Goal: Transaction & Acquisition: Download file/media

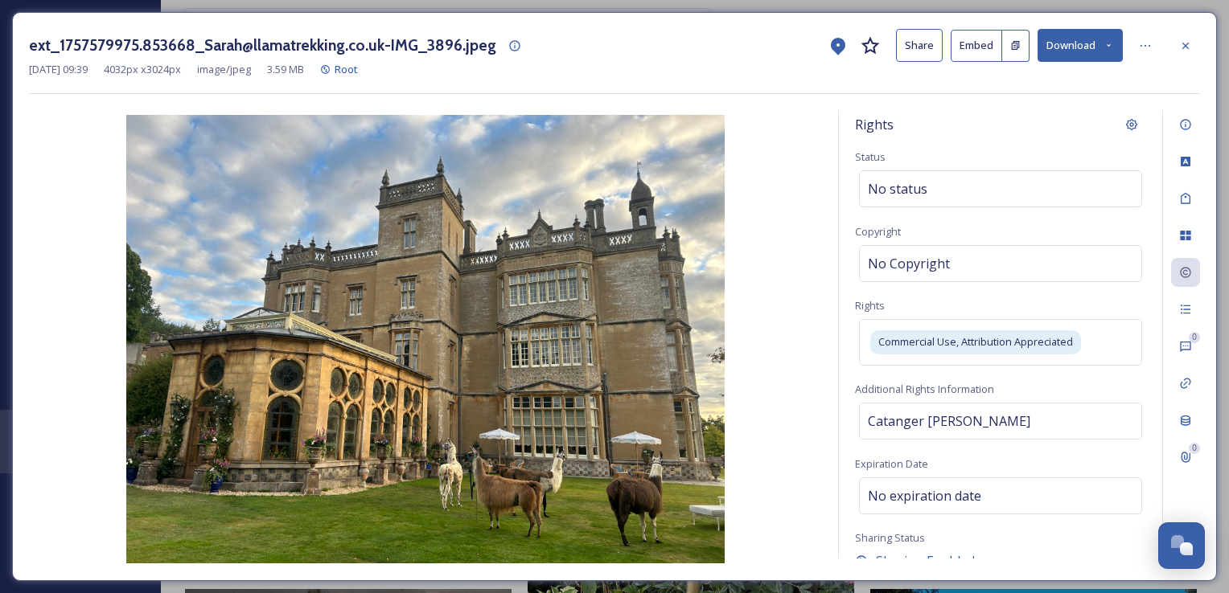
scroll to position [326, 0]
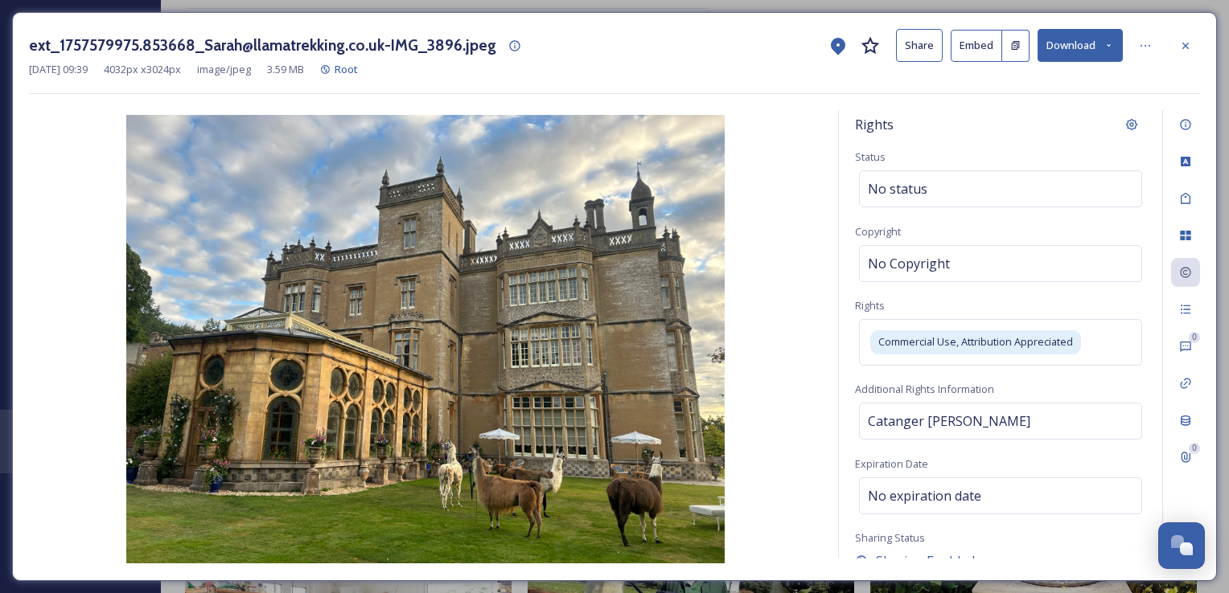
click at [1188, 40] on icon at bounding box center [1185, 45] width 13 height 13
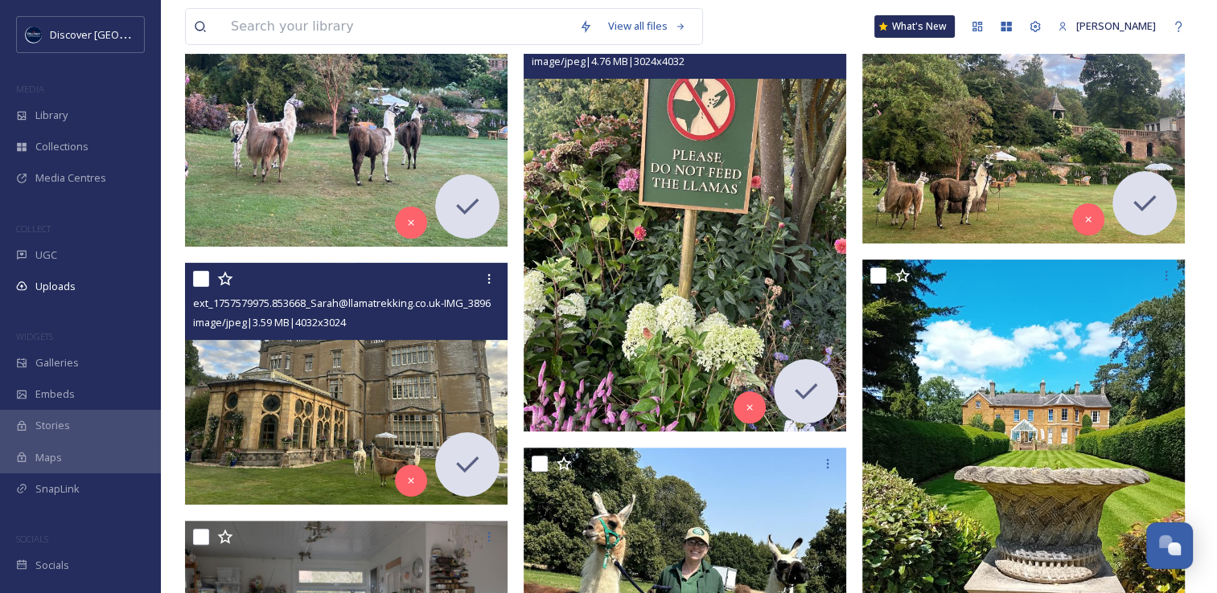
scroll to position [143, 0]
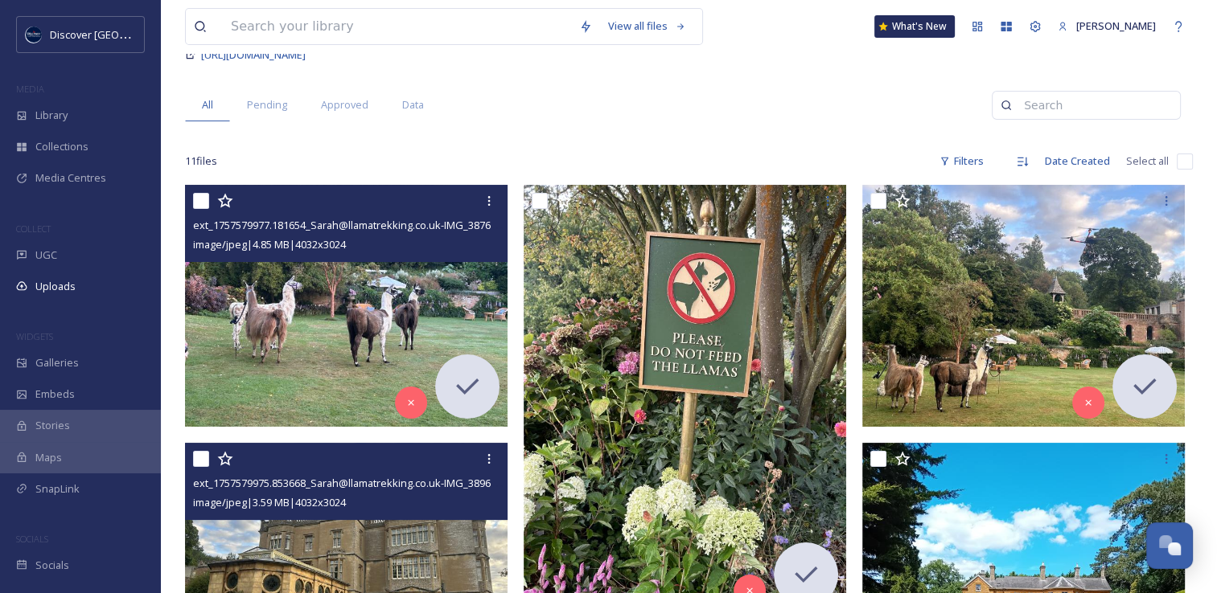
click at [311, 351] on img at bounding box center [346, 306] width 322 height 242
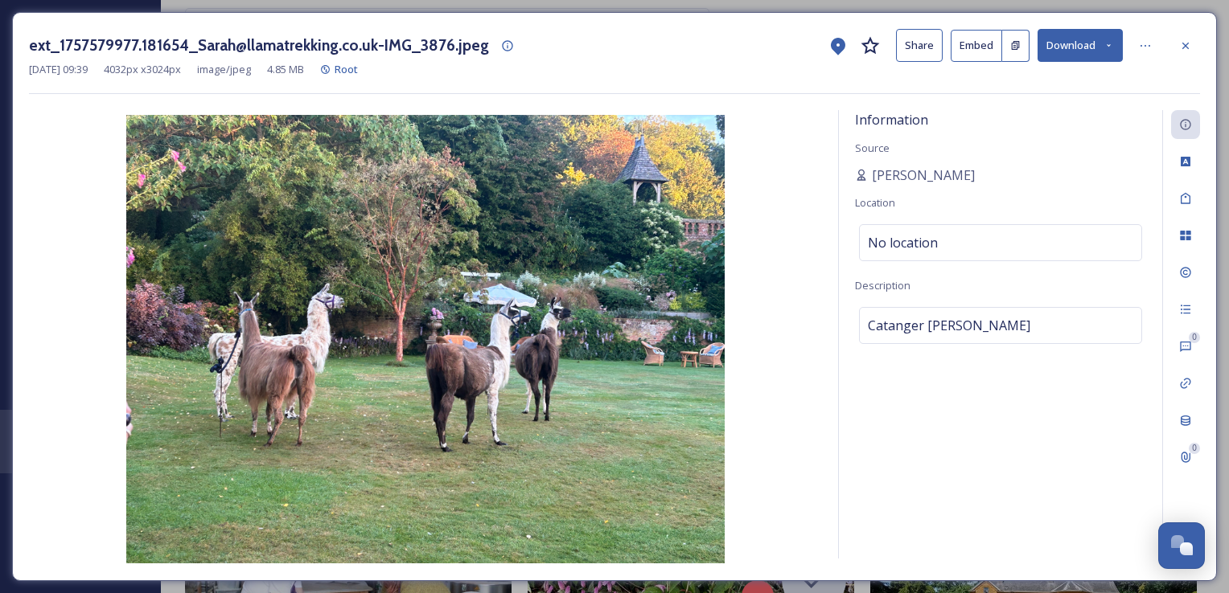
click at [1101, 58] on button "Download" at bounding box center [1079, 45] width 85 height 33
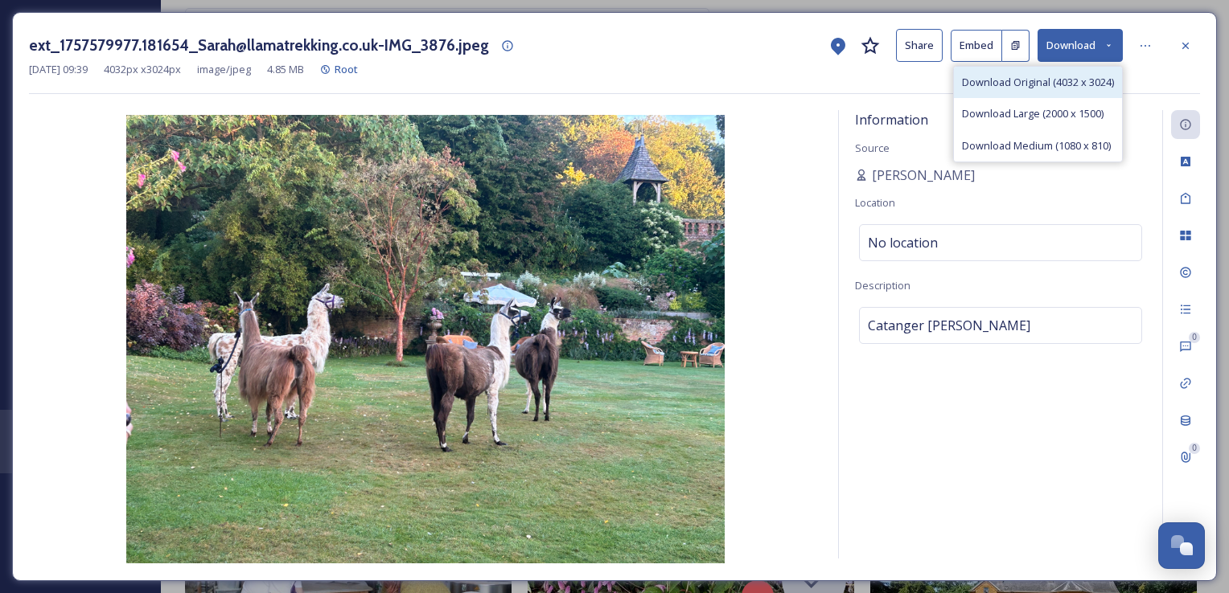
click at [1010, 85] on span "Download Original (4032 x 3024)" at bounding box center [1038, 82] width 152 height 15
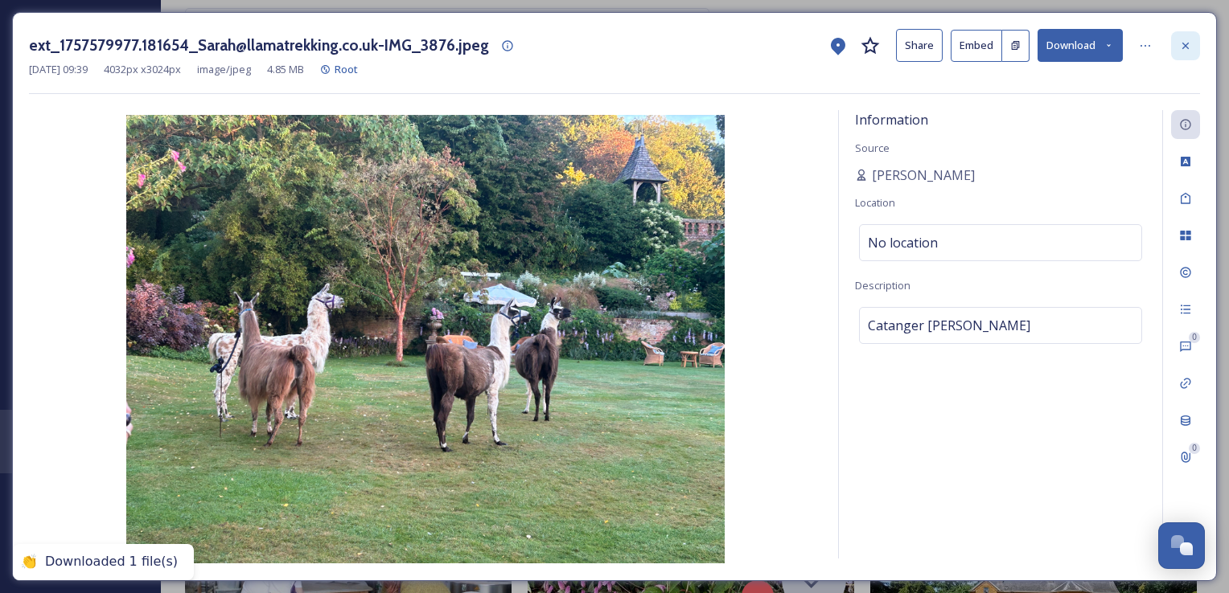
click at [1181, 43] on icon at bounding box center [1185, 45] width 13 height 13
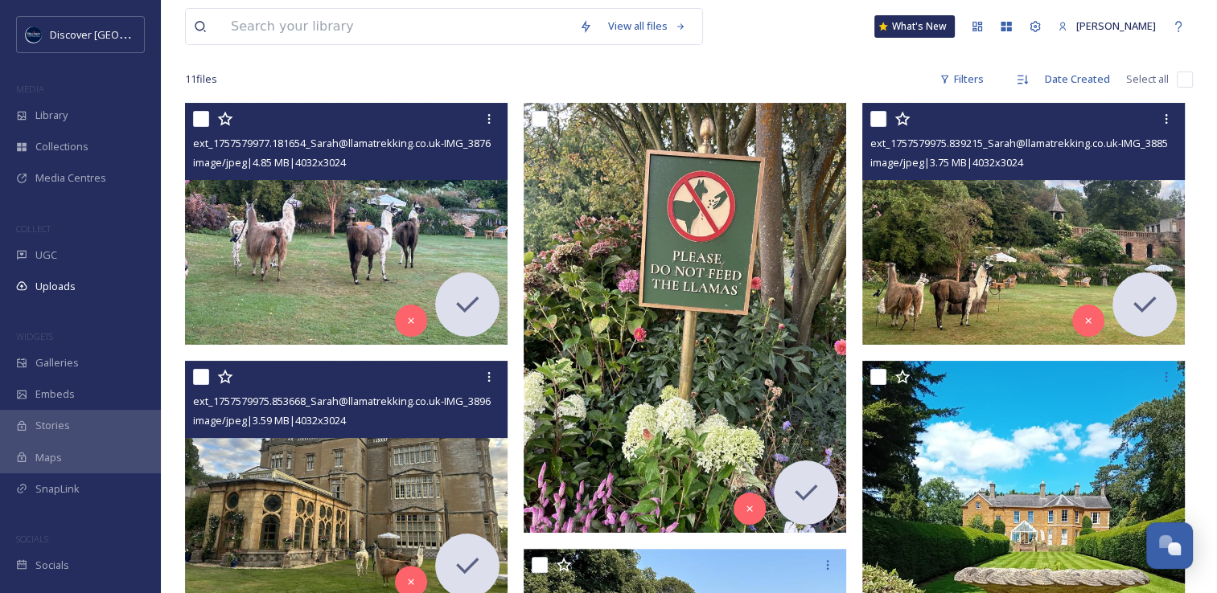
scroll to position [227, 0]
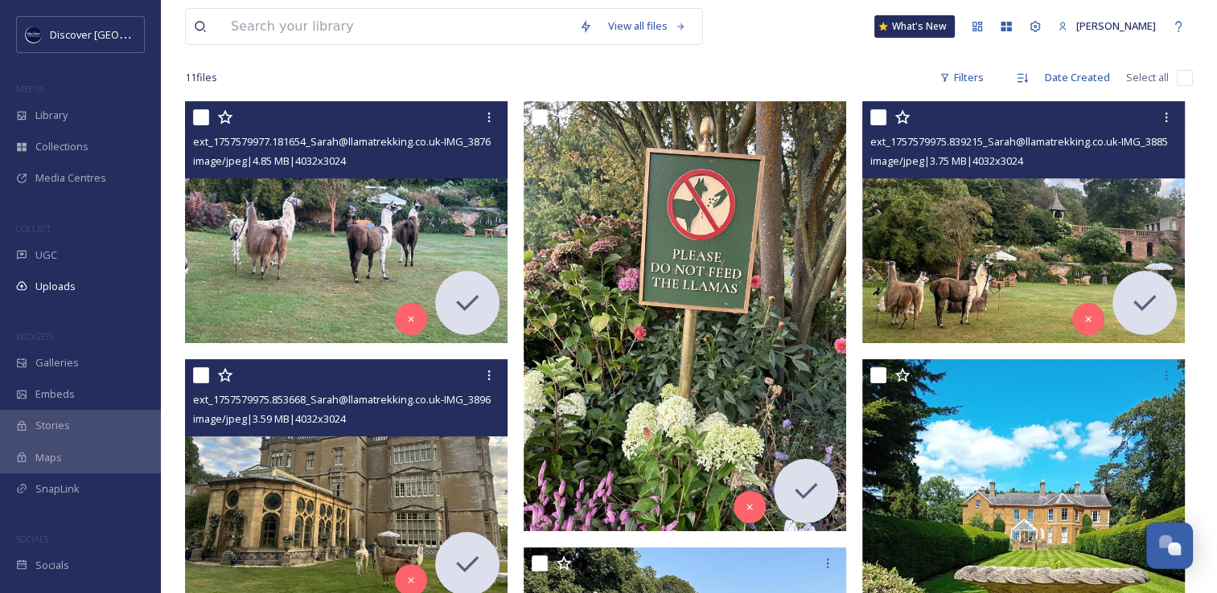
click at [978, 252] on img at bounding box center [1023, 222] width 322 height 242
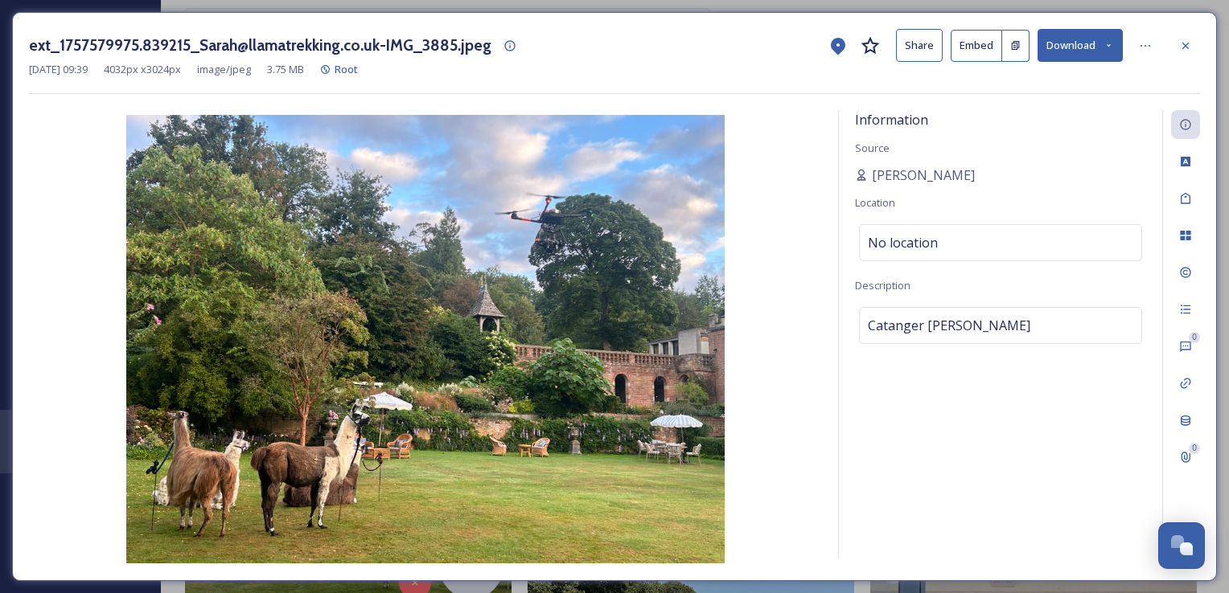
click at [1065, 51] on button "Download" at bounding box center [1079, 45] width 85 height 33
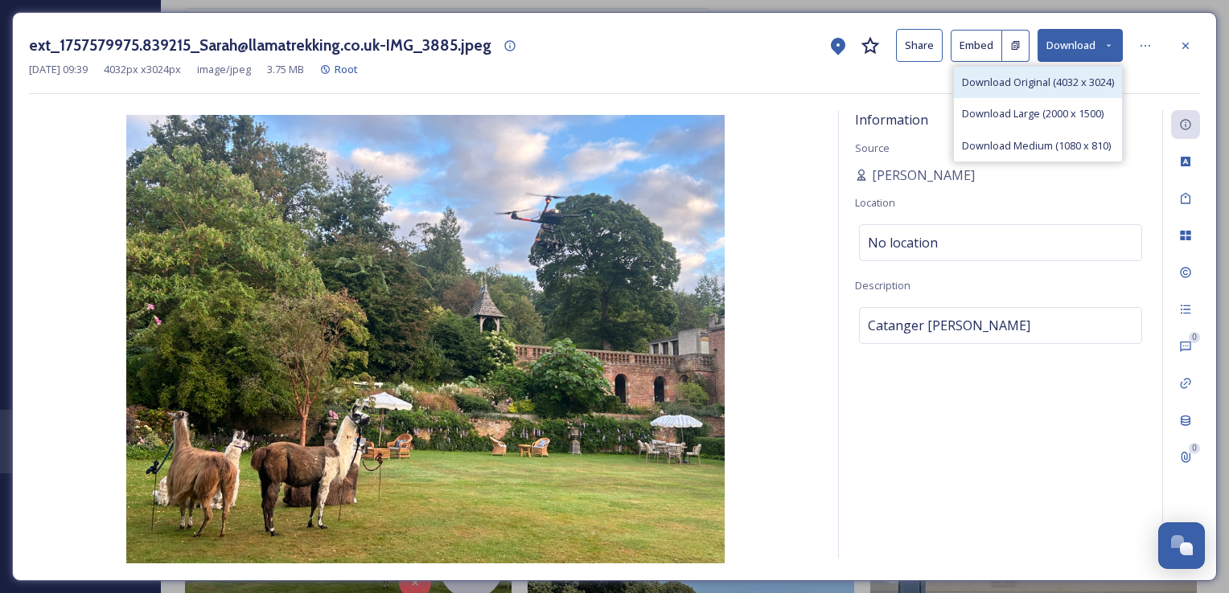
click at [1008, 86] on span "Download Original (4032 x 3024)" at bounding box center [1038, 82] width 152 height 15
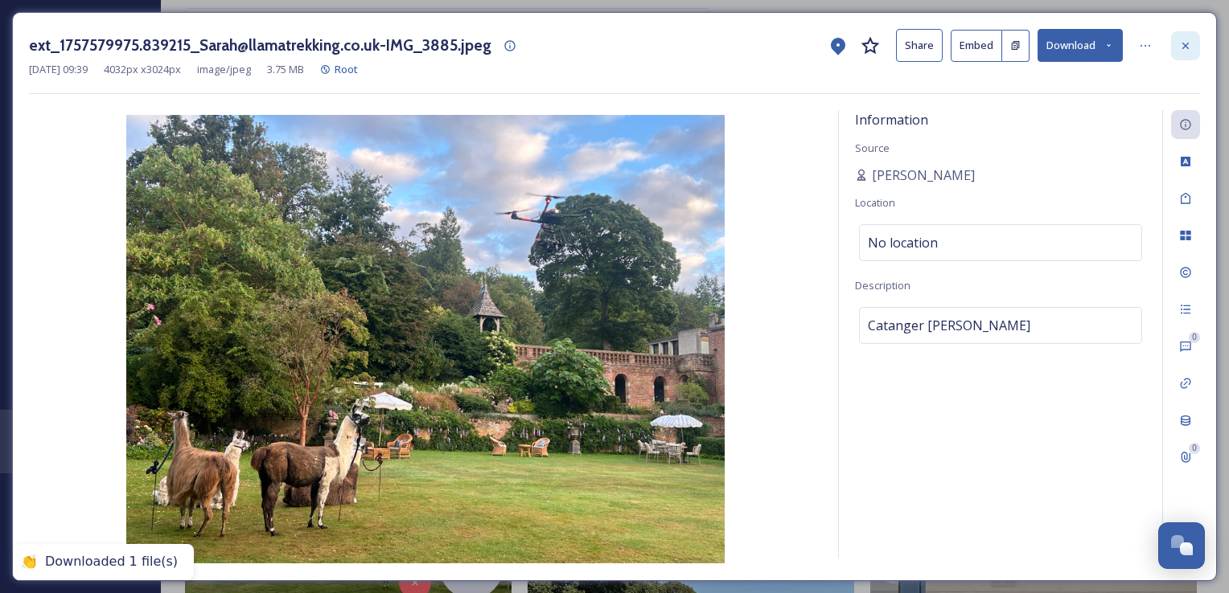
click at [1190, 41] on icon at bounding box center [1185, 45] width 13 height 13
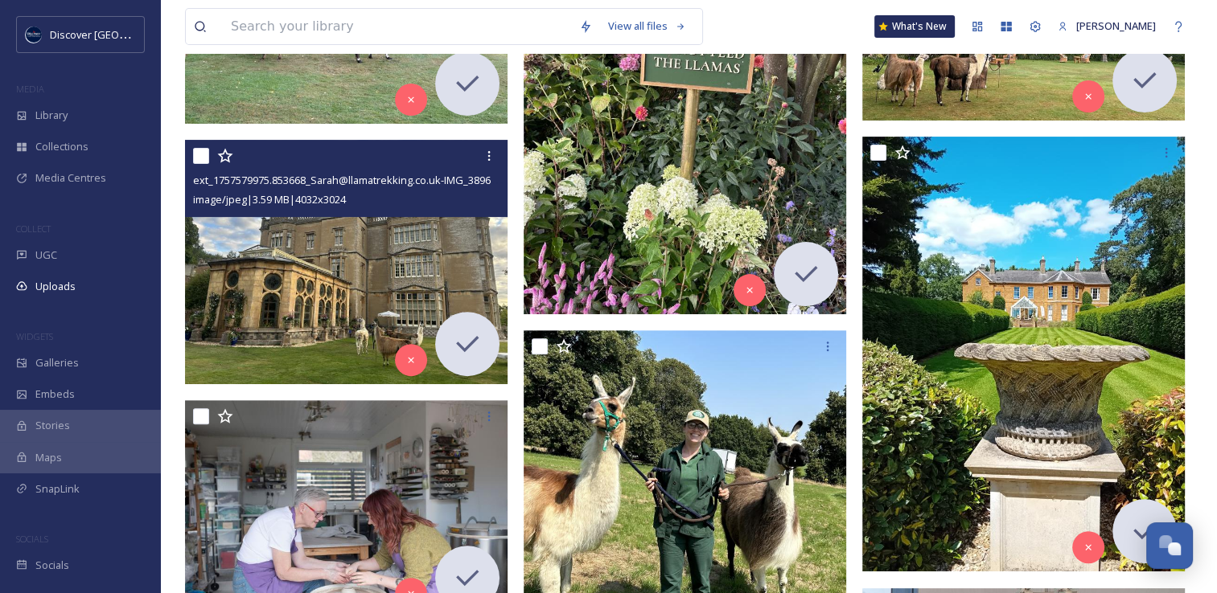
scroll to position [527, 0]
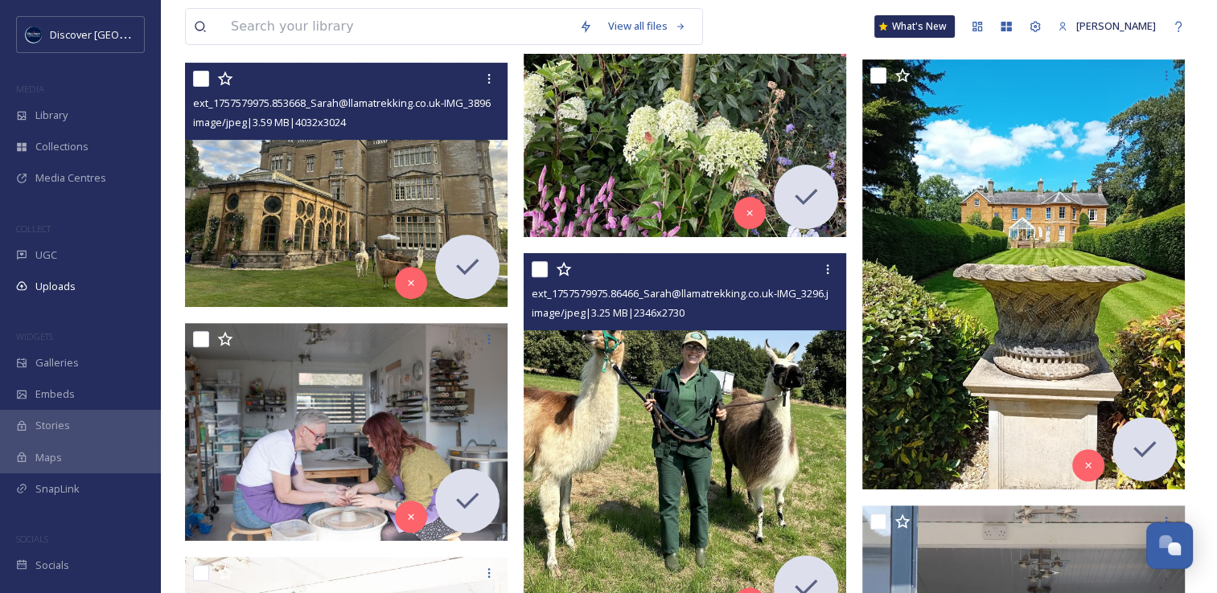
click at [684, 396] on img at bounding box center [684, 440] width 322 height 375
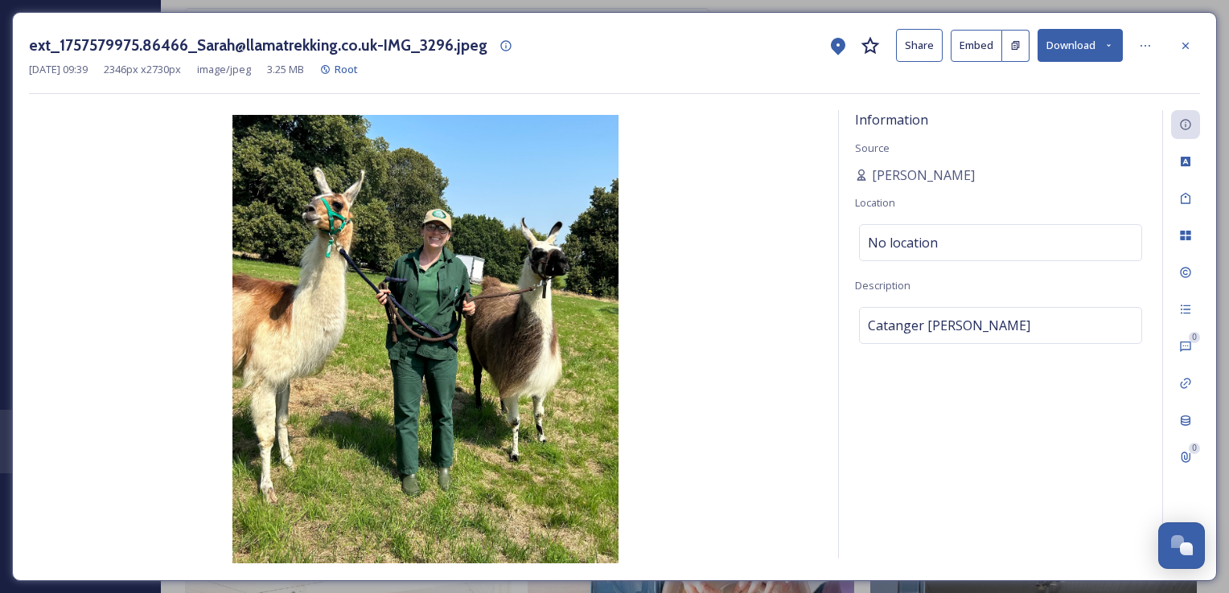
click at [1103, 43] on icon at bounding box center [1108, 45] width 10 height 10
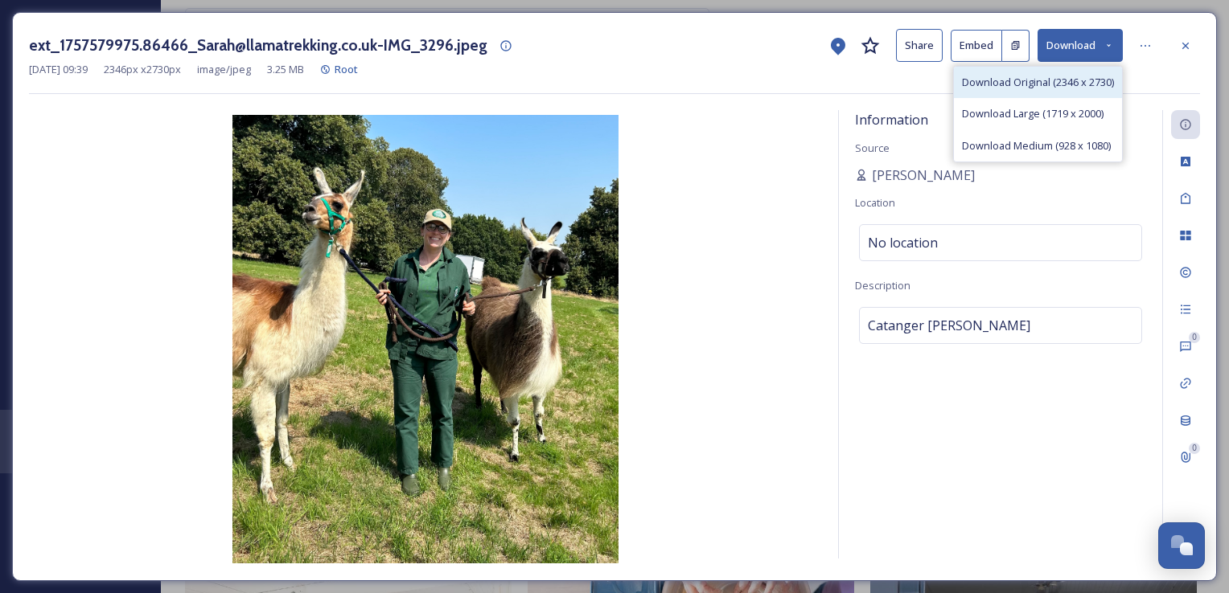
click at [1006, 80] on span "Download Original (2346 x 2730)" at bounding box center [1038, 82] width 152 height 15
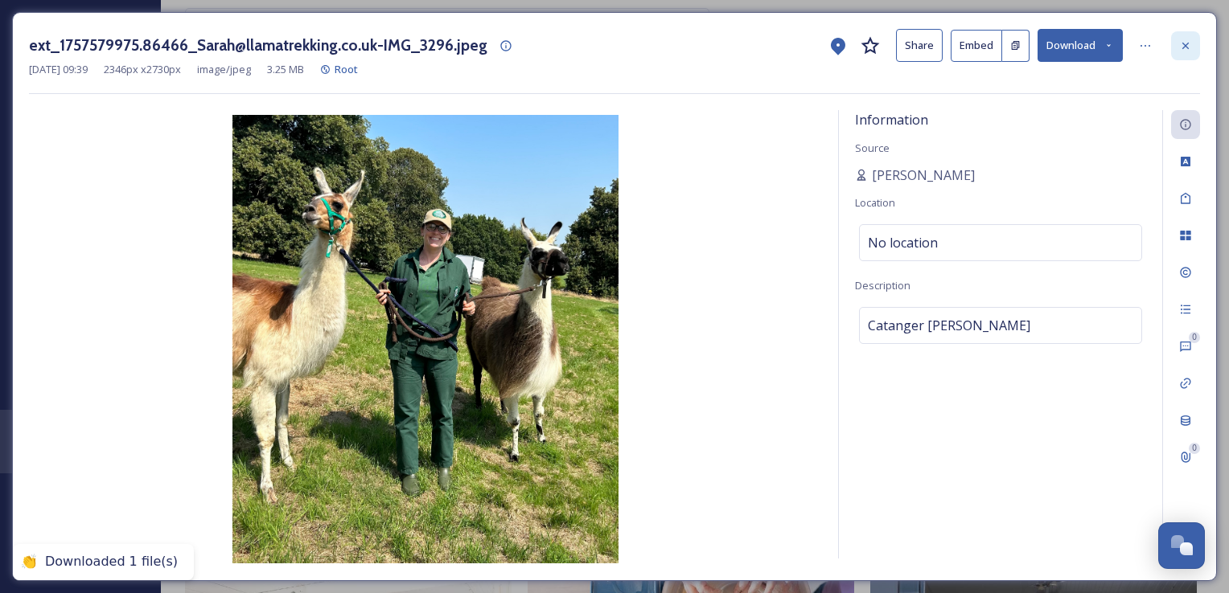
click at [1186, 43] on icon at bounding box center [1185, 45] width 13 height 13
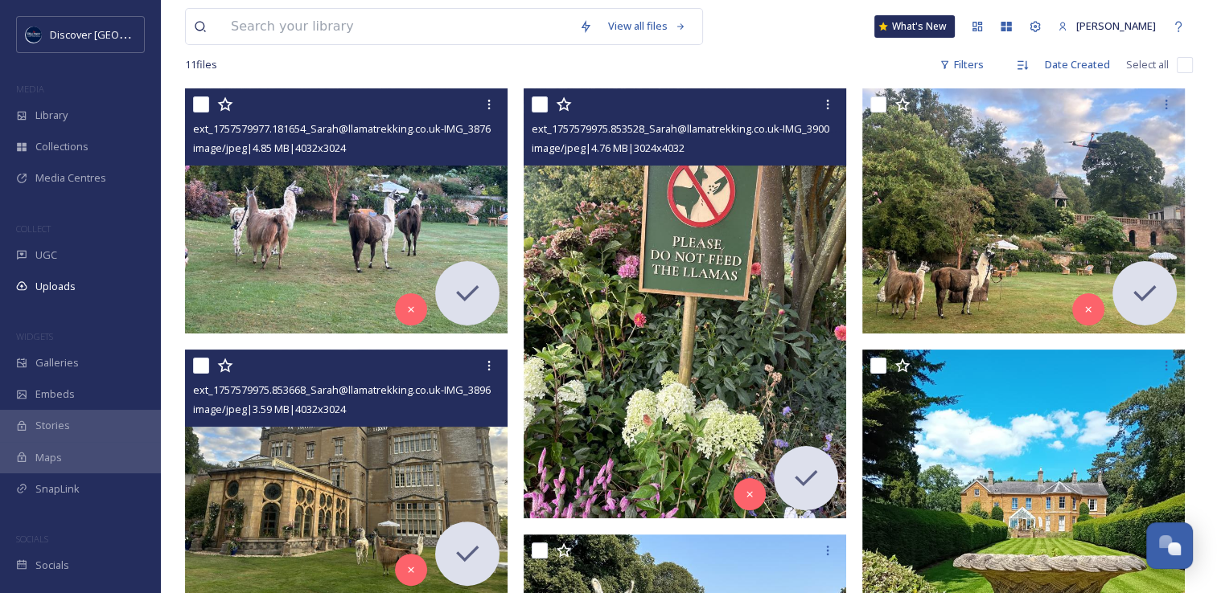
scroll to position [240, 0]
